Goal: Task Accomplishment & Management: Use online tool/utility

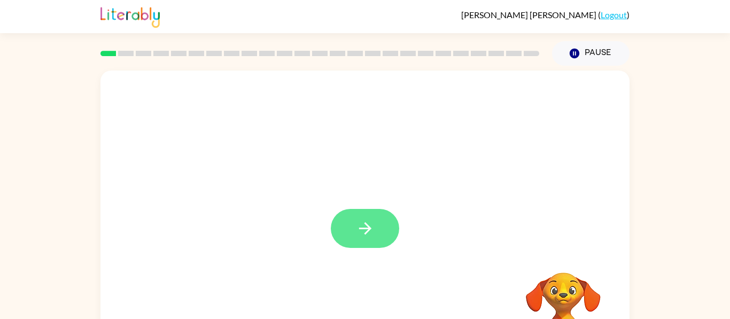
click at [381, 240] on button "button" at bounding box center [365, 228] width 68 height 39
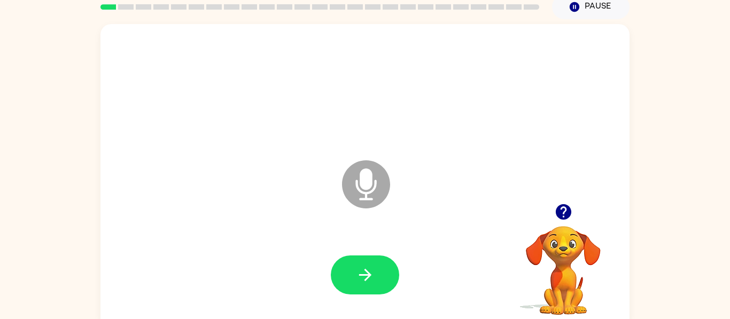
scroll to position [57, 0]
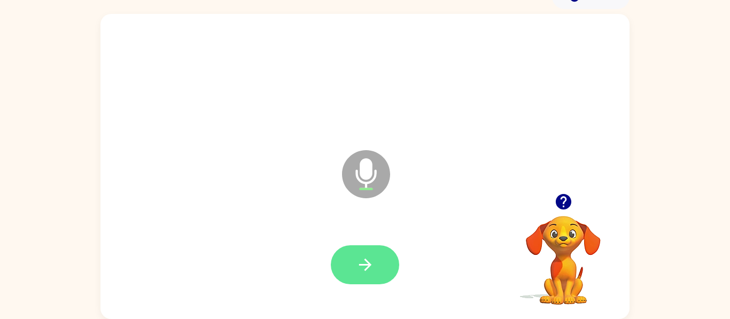
click at [370, 267] on icon "button" at bounding box center [365, 265] width 19 height 19
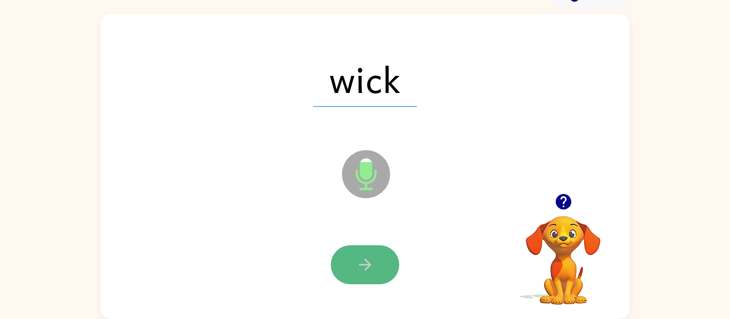
click at [369, 280] on button "button" at bounding box center [365, 264] width 68 height 39
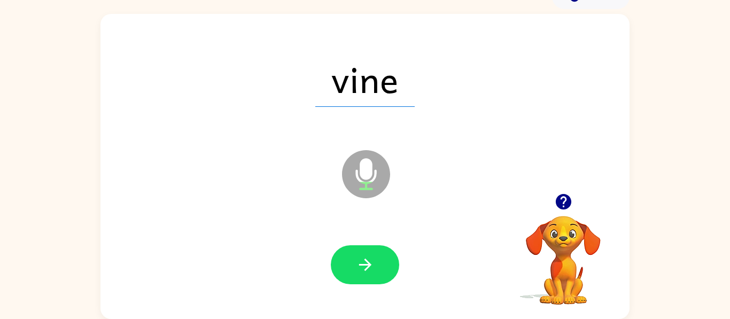
click at [369, 280] on button "button" at bounding box center [365, 264] width 68 height 39
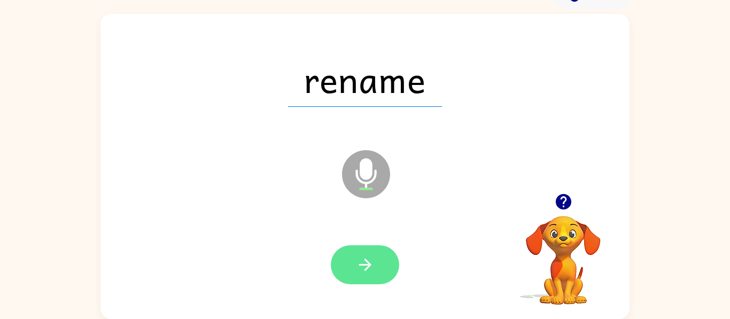
click at [368, 280] on button "button" at bounding box center [365, 264] width 68 height 39
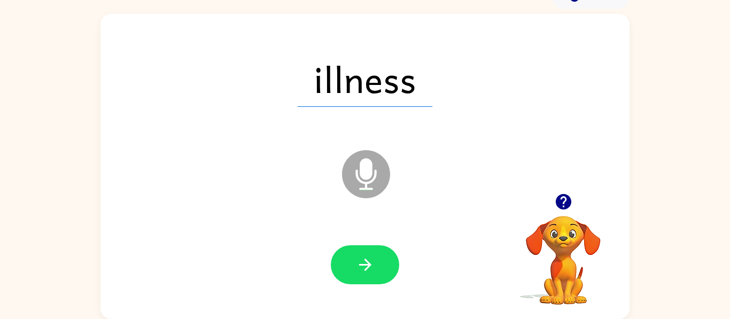
click at [368, 280] on button "button" at bounding box center [365, 264] width 68 height 39
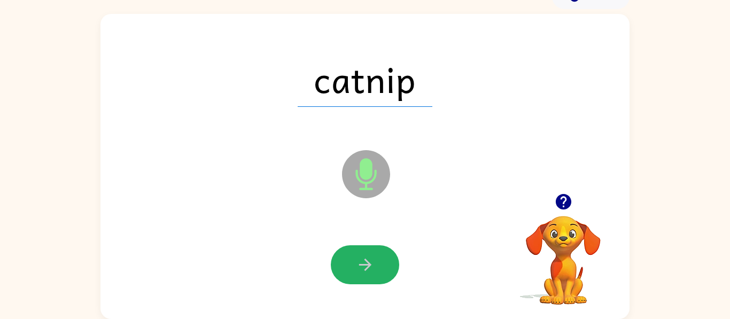
click at [368, 280] on button "button" at bounding box center [365, 264] width 68 height 39
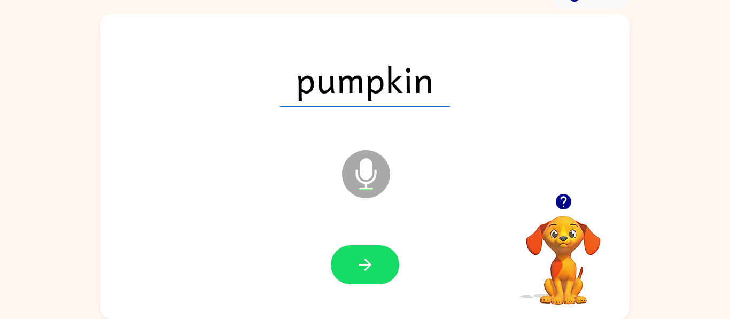
click at [368, 280] on button "button" at bounding box center [365, 264] width 68 height 39
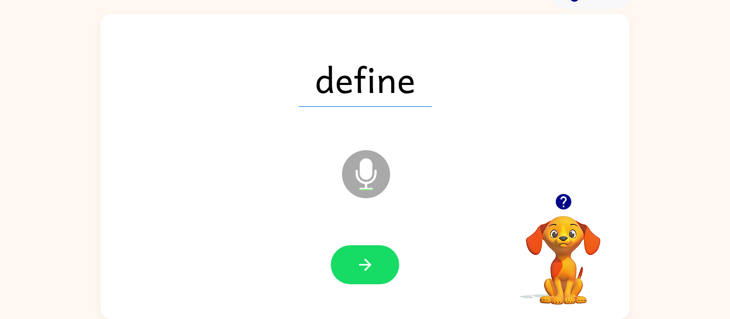
click at [368, 280] on button "button" at bounding box center [365, 264] width 68 height 39
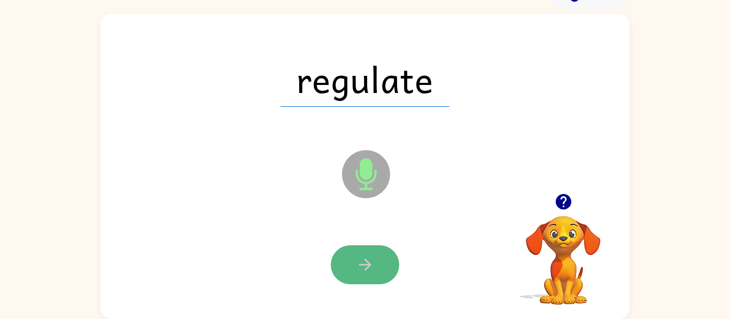
click at [368, 277] on button "button" at bounding box center [365, 264] width 68 height 39
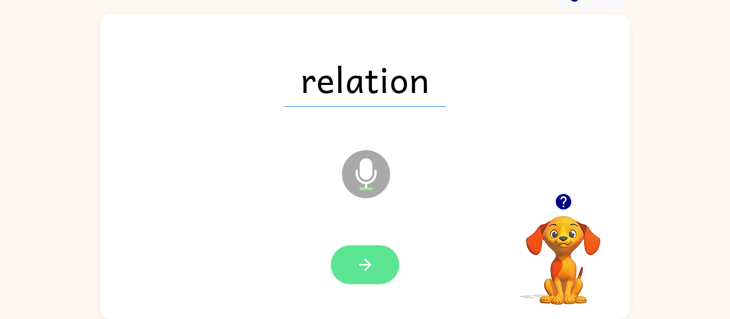
click at [388, 260] on button "button" at bounding box center [365, 264] width 68 height 39
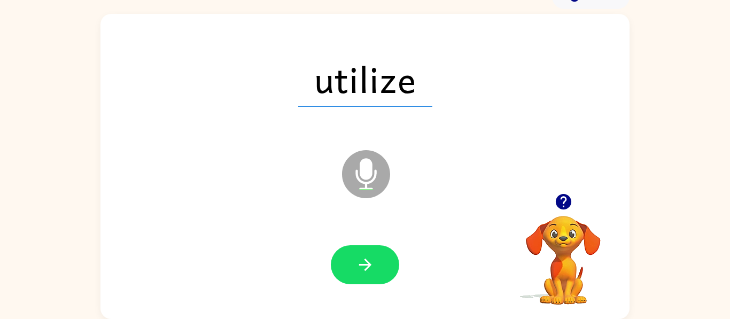
click at [388, 260] on button "button" at bounding box center [365, 264] width 68 height 39
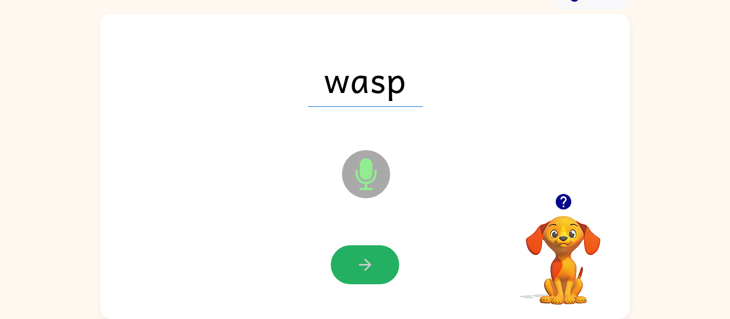
click at [388, 260] on button "button" at bounding box center [365, 264] width 68 height 39
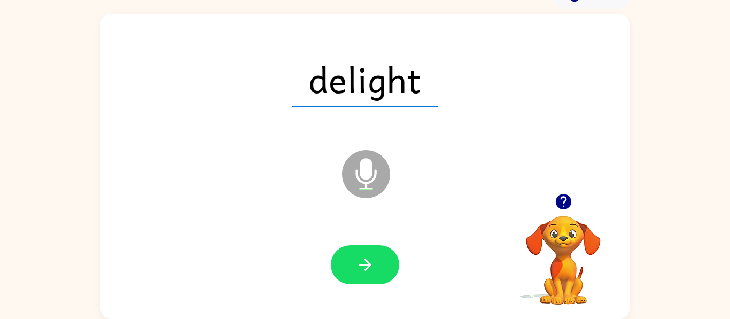
click at [388, 260] on button "button" at bounding box center [365, 264] width 68 height 39
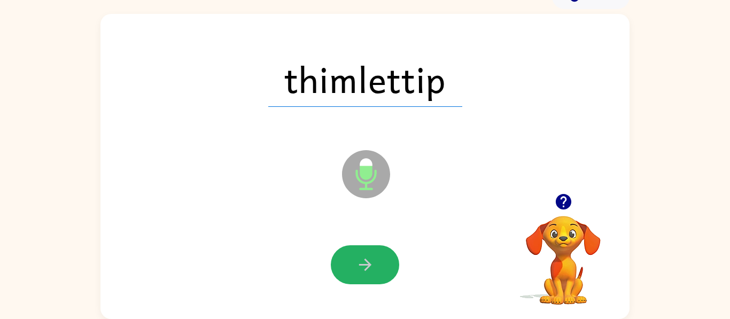
click at [388, 260] on button "button" at bounding box center [365, 264] width 68 height 39
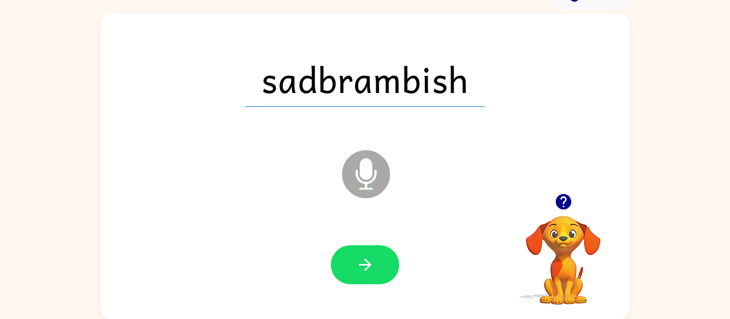
click at [388, 260] on button "button" at bounding box center [365, 264] width 68 height 39
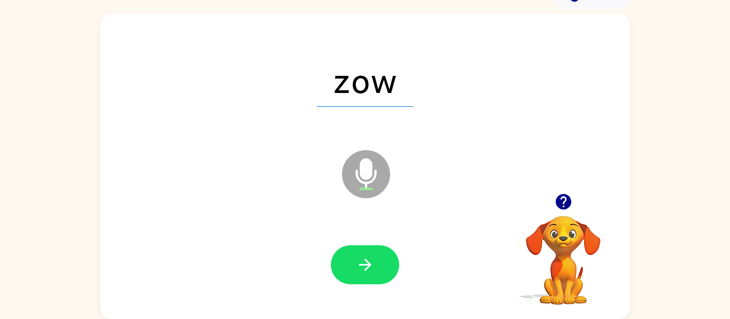
click at [388, 260] on button "button" at bounding box center [365, 264] width 68 height 39
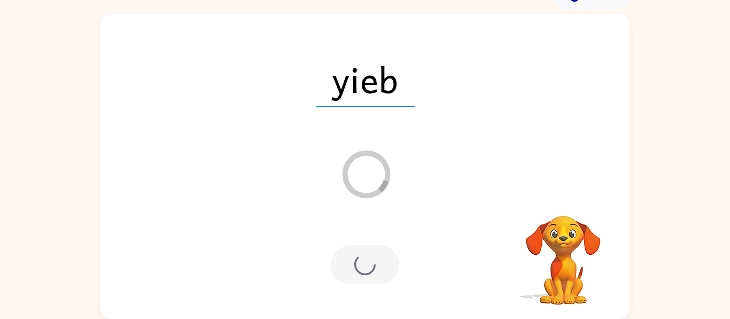
scroll to position [37, 0]
